Goal: Navigation & Orientation: Understand site structure

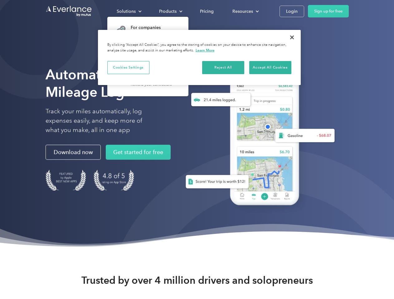
click at [129, 11] on div "Solutions" at bounding box center [126, 11] width 19 height 8
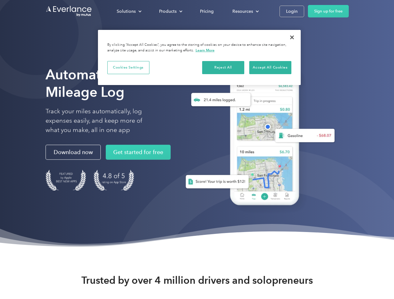
click at [170, 11] on div "Products" at bounding box center [167, 11] width 17 height 8
click at [245, 11] on div "Resources" at bounding box center [242, 11] width 21 height 8
click at [128, 67] on button "Cookies Settings" at bounding box center [128, 67] width 42 height 13
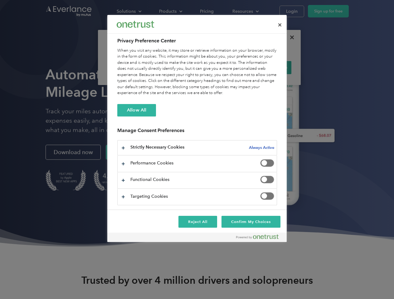
click at [223, 67] on div "When you visit any website, it may store or retrieve information on your browse…" at bounding box center [197, 72] width 160 height 49
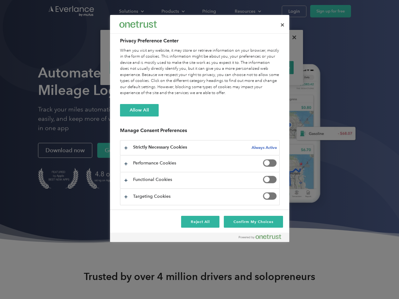
click at [270, 67] on div "When you visit any website, it may store or retrieve information on your browse…" at bounding box center [200, 72] width 160 height 49
click at [292, 37] on div at bounding box center [199, 149] width 399 height 299
